Goal: Check status: Check status

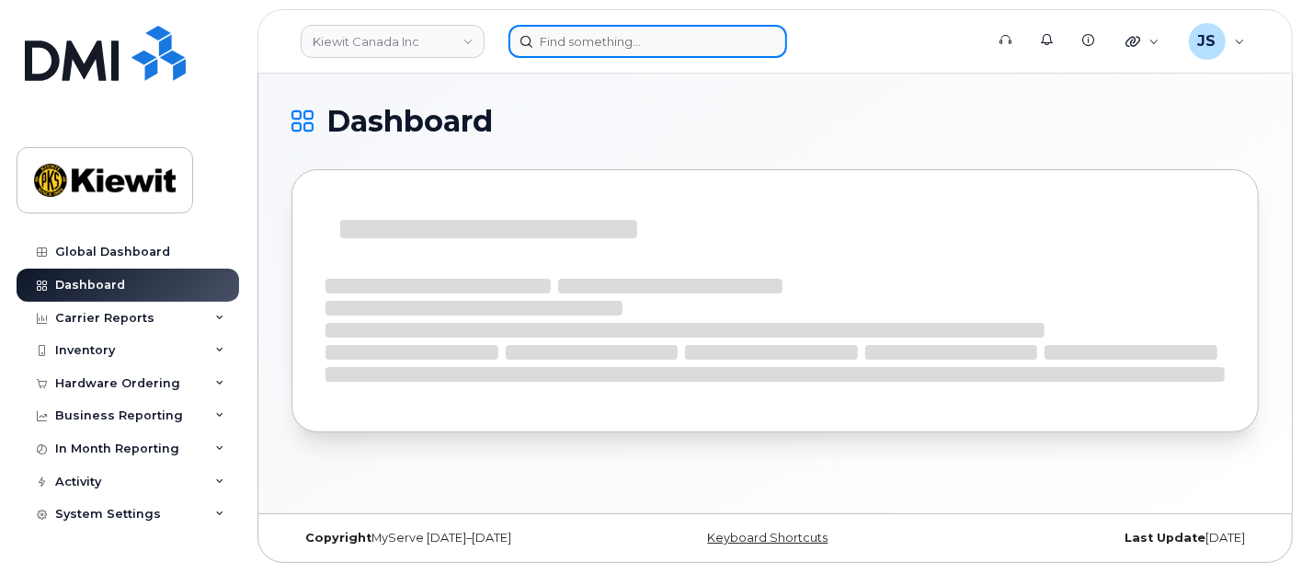
click at [540, 35] on input at bounding box center [647, 41] width 279 height 33
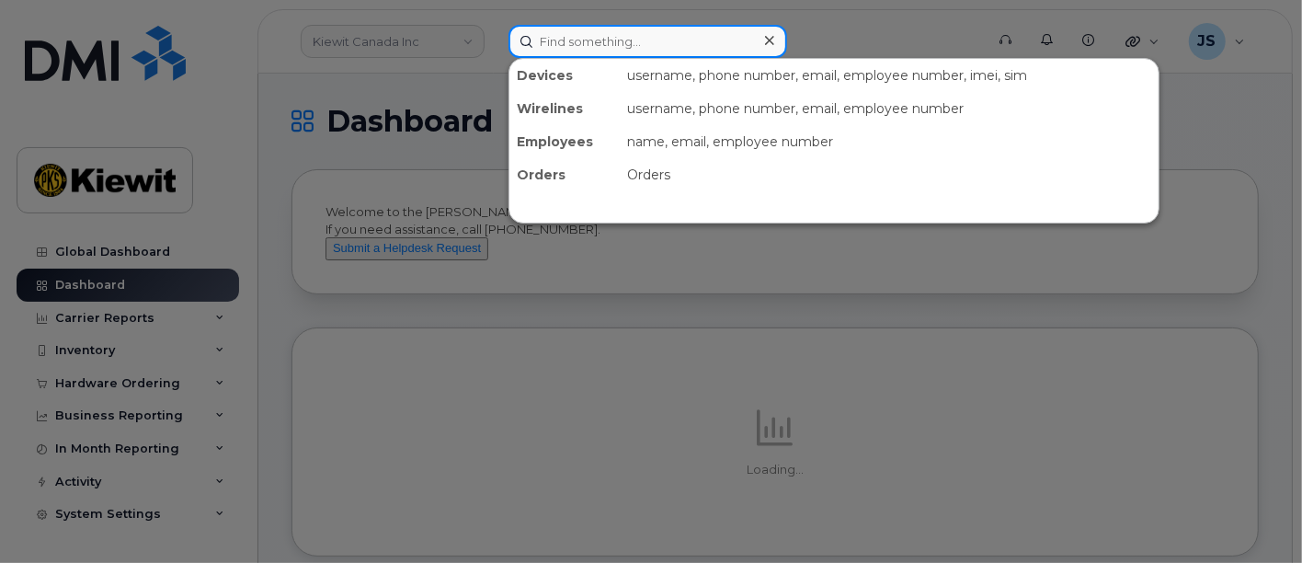
paste input "497911"
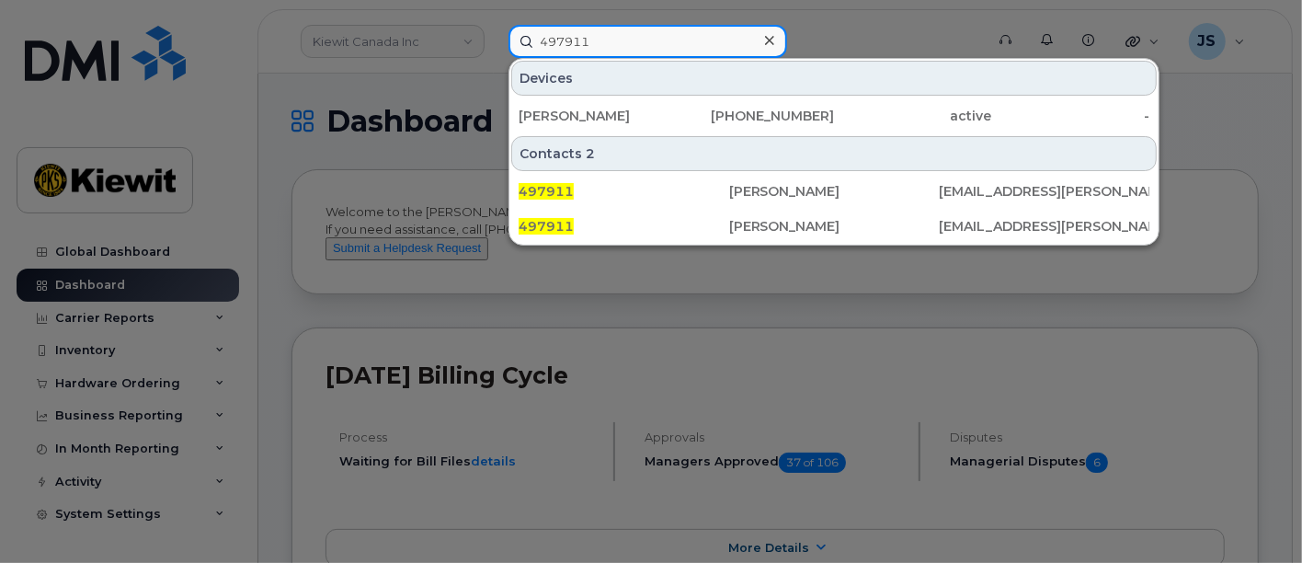
type input "497911"
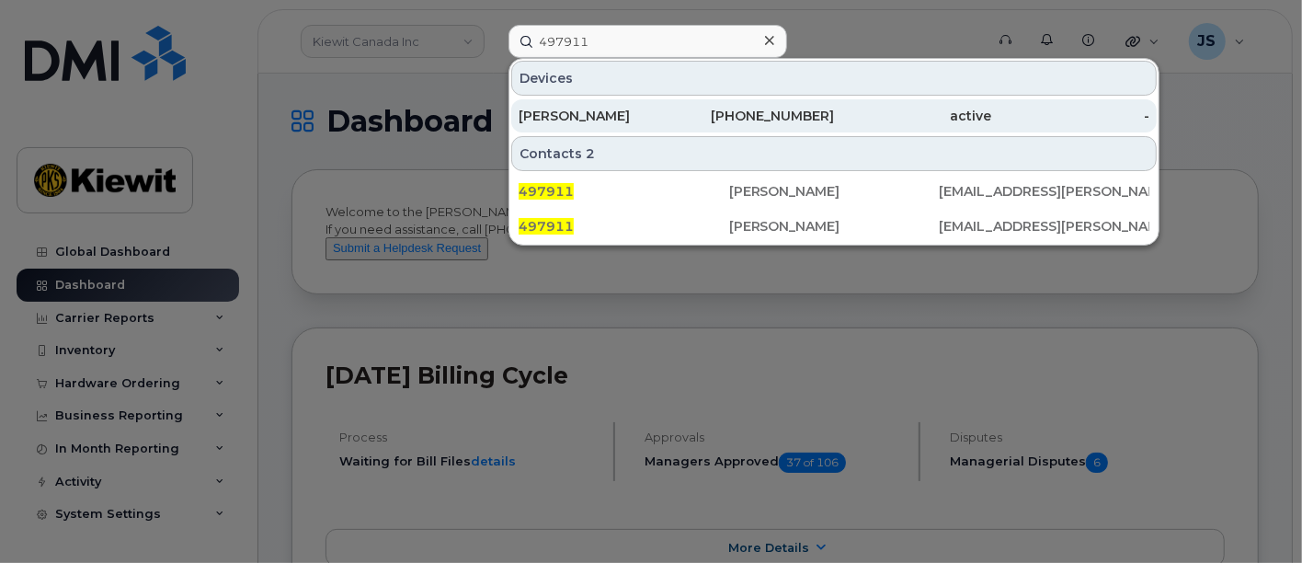
click at [666, 118] on div "CALEB RILEY" at bounding box center [598, 116] width 158 height 18
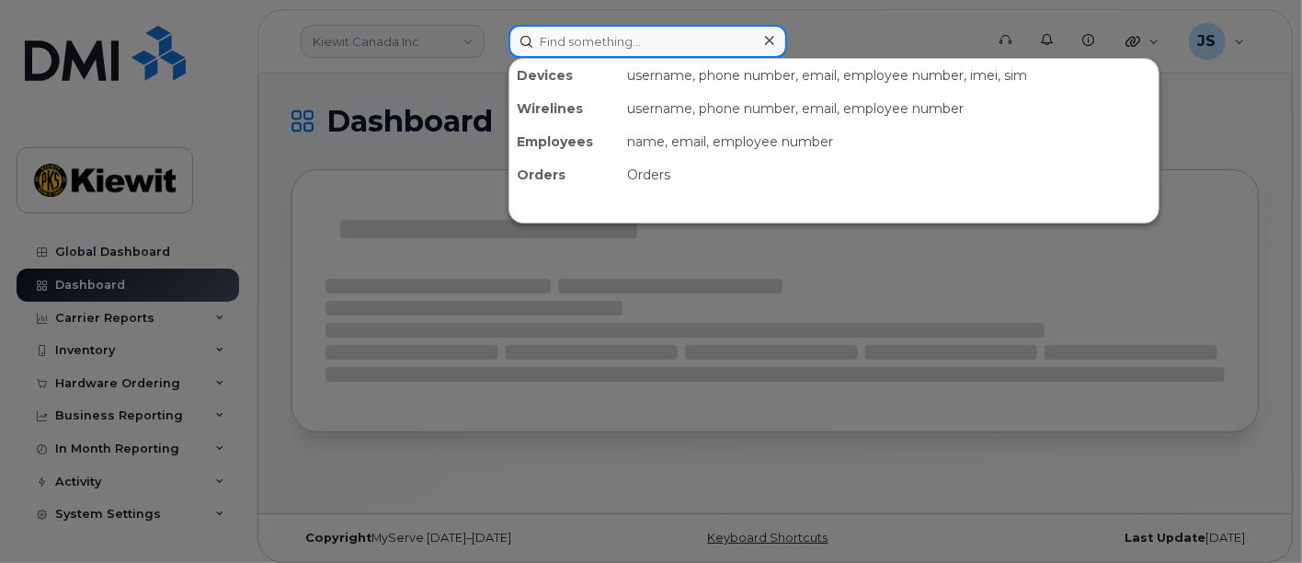
click at [582, 56] on input at bounding box center [647, 41] width 279 height 33
paste input "337447"
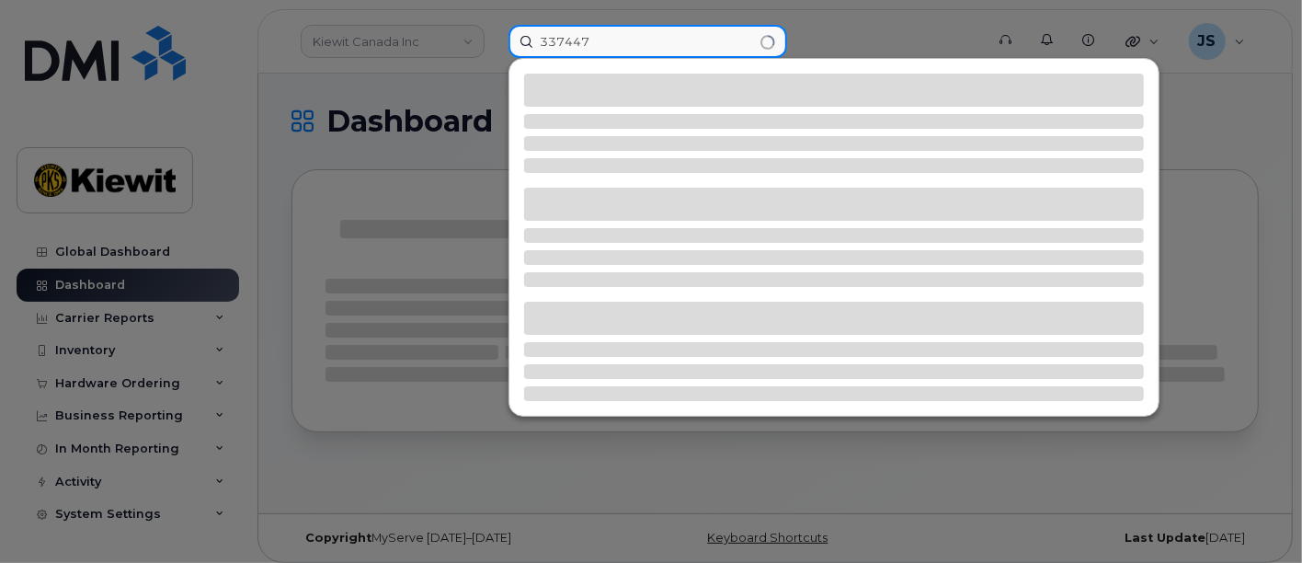
type input "337447"
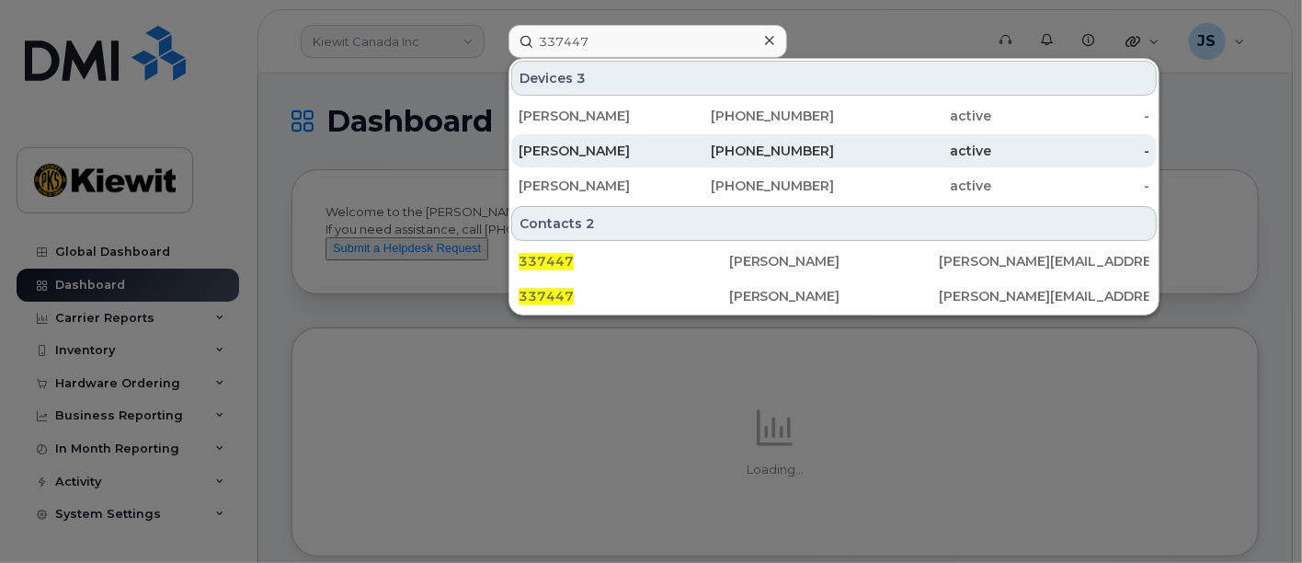
click at [772, 149] on div "303-253-5569" at bounding box center [756, 151] width 158 height 18
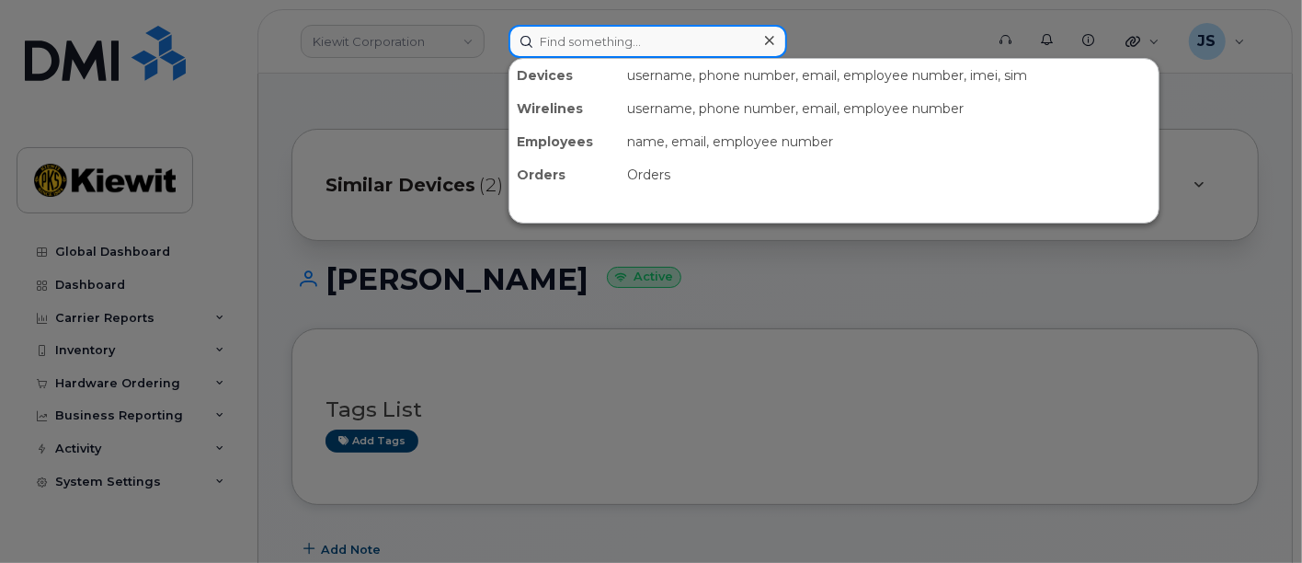
click at [583, 53] on input at bounding box center [647, 41] width 279 height 33
paste input "337447"
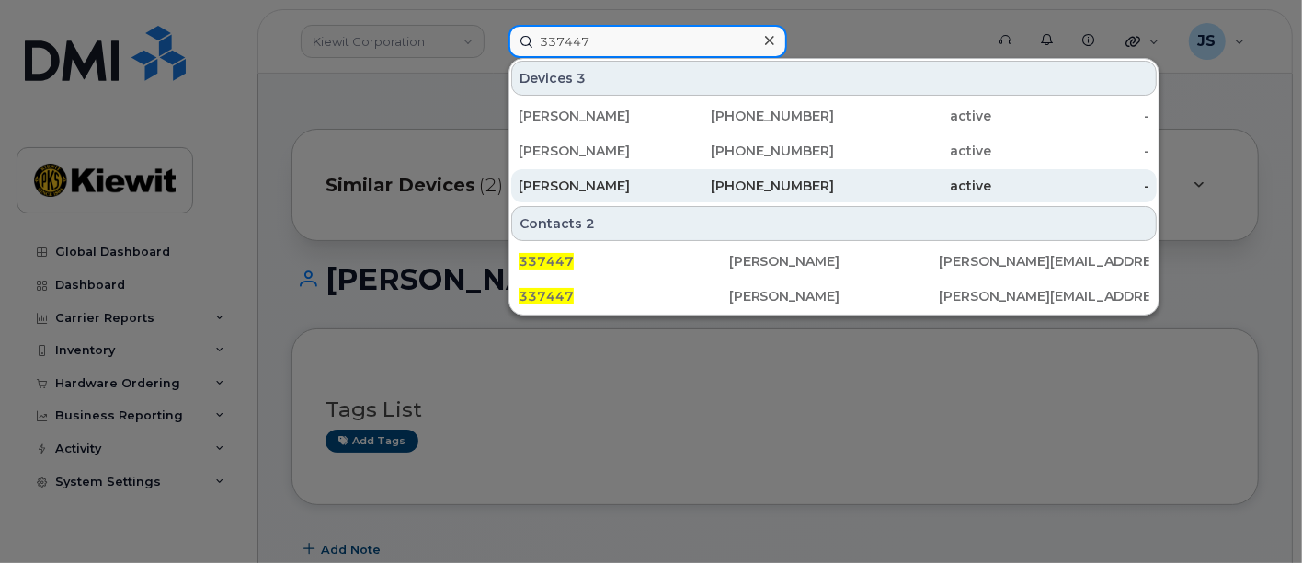
type input "337447"
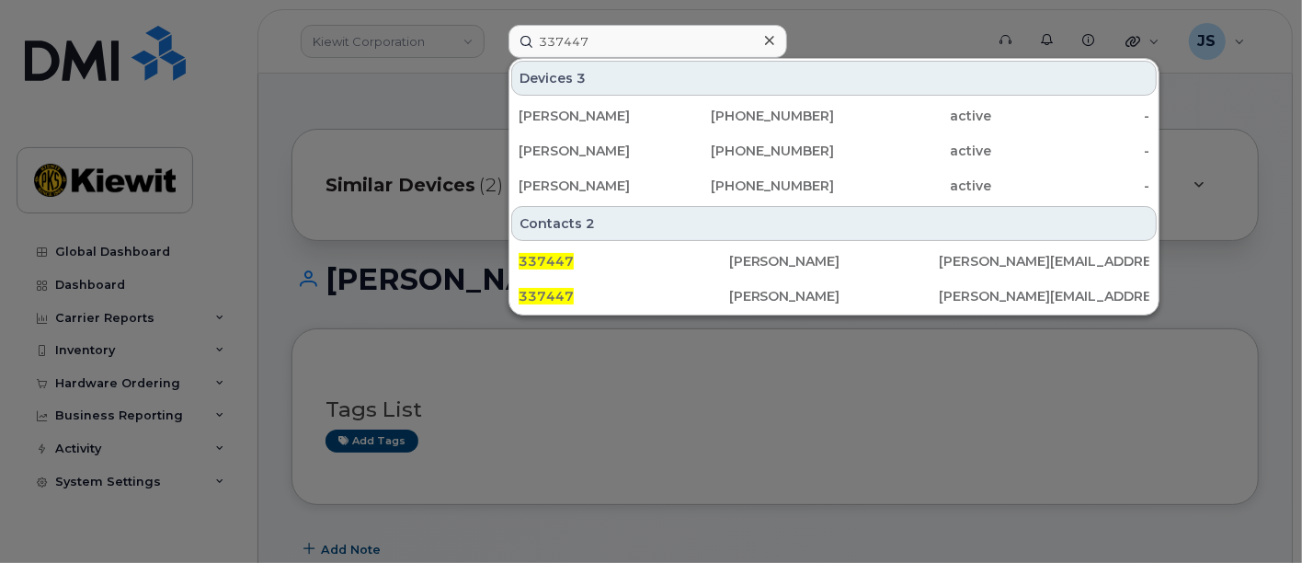
drag, startPoint x: 428, startPoint y: 88, endPoint x: 430, endPoint y: 120, distance: 31.4
click at [428, 88] on div at bounding box center [651, 281] width 1302 height 563
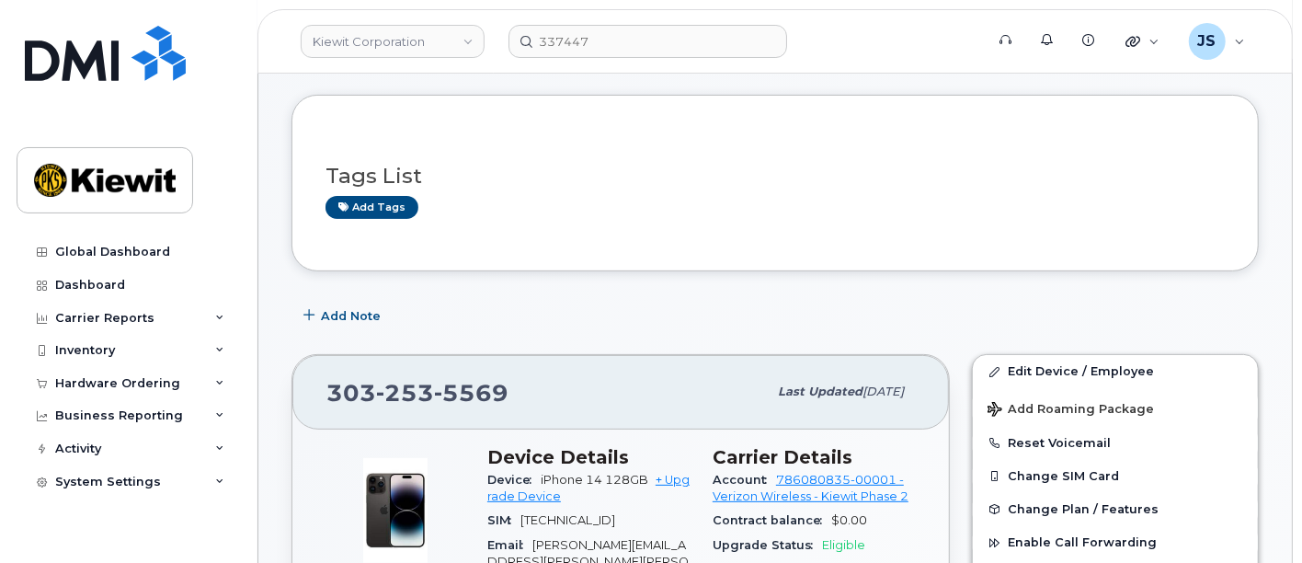
scroll to position [306, 0]
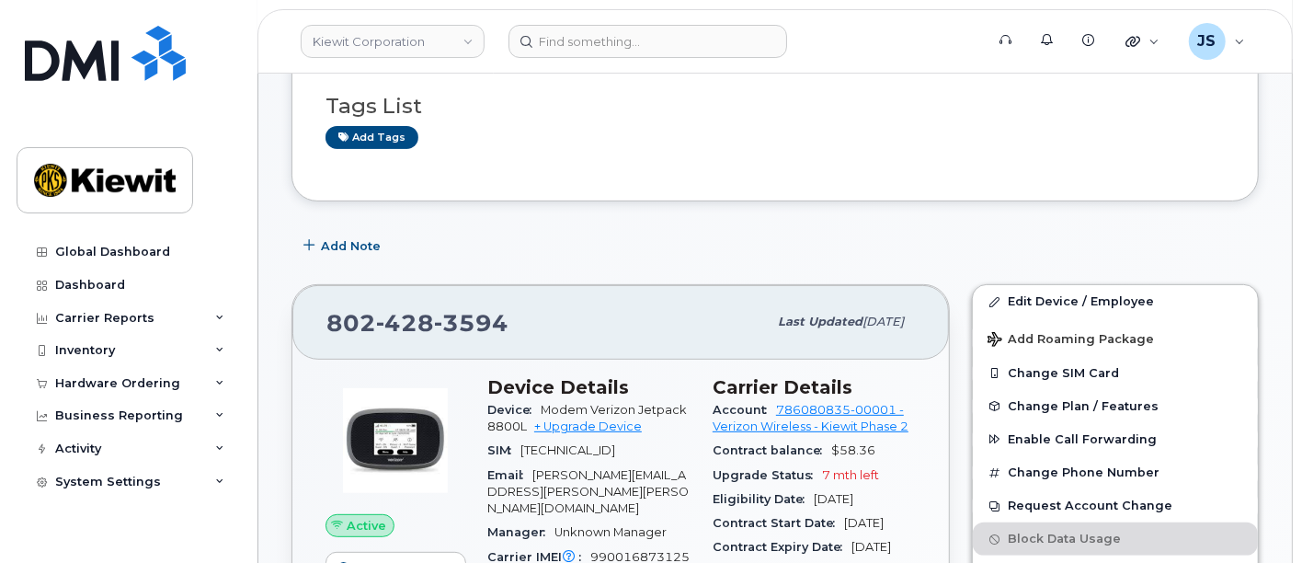
scroll to position [306, 0]
